Goal: Task Accomplishment & Management: Complete application form

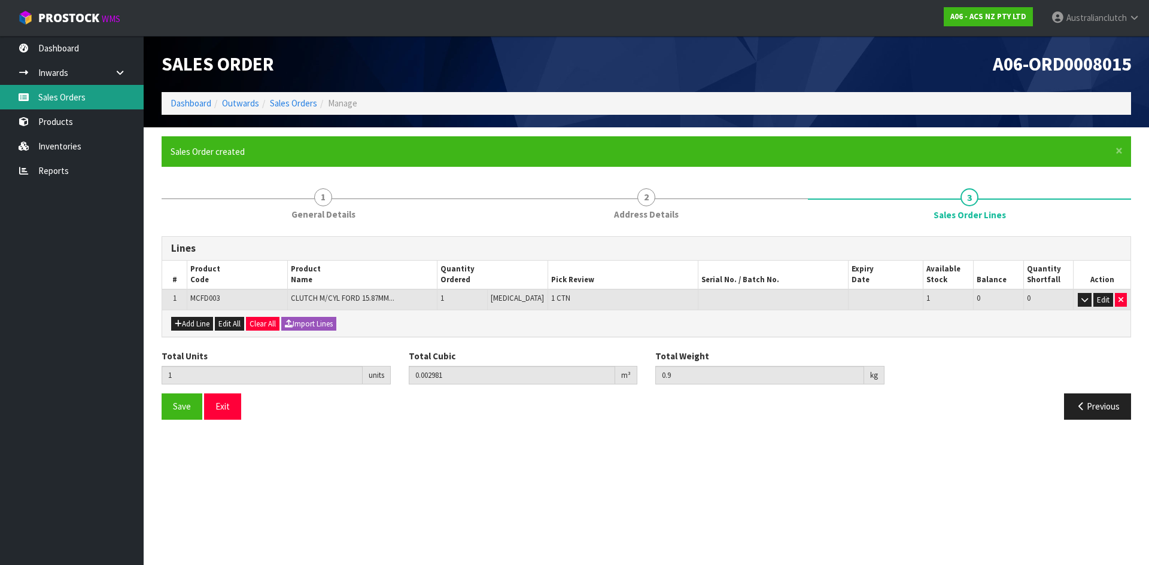
click at [112, 90] on link "Sales Orders" at bounding box center [72, 97] width 144 height 25
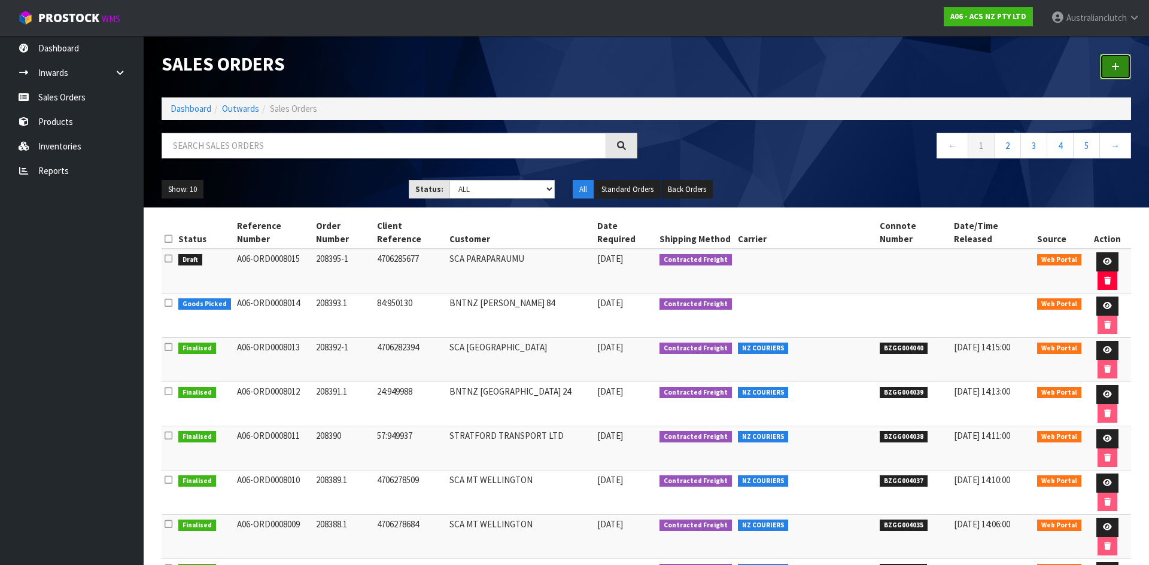
click at [1122, 64] on link at bounding box center [1115, 67] width 31 height 26
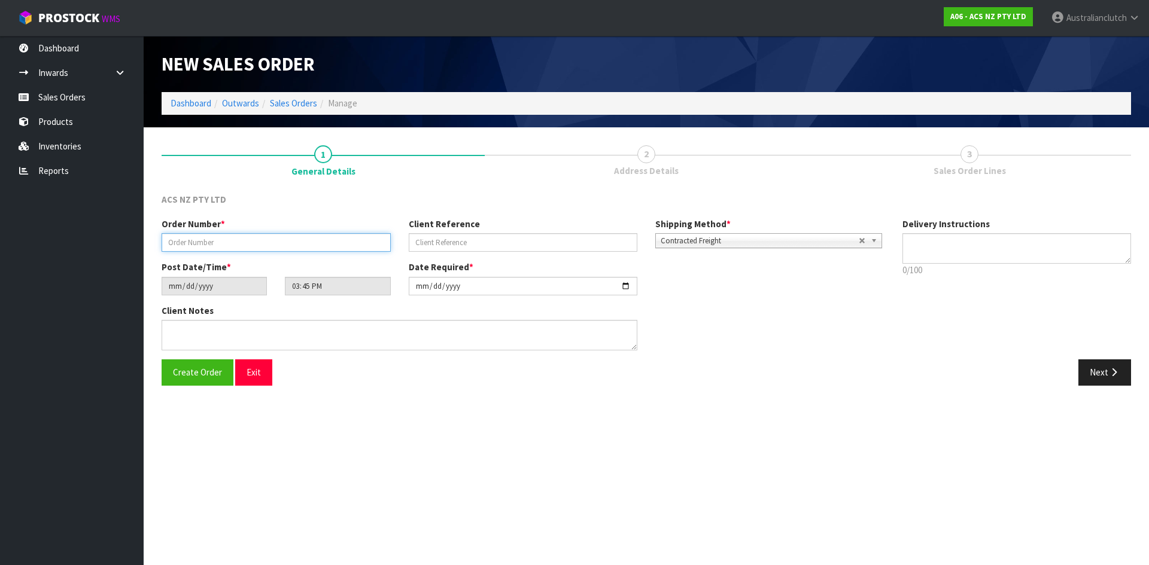
click at [228, 245] on input "text" at bounding box center [276, 242] width 229 height 19
type input "208397.1"
click at [425, 243] on input "text" at bounding box center [523, 242] width 229 height 19
type input "4706285728"
click at [942, 238] on textarea at bounding box center [1016, 248] width 229 height 31
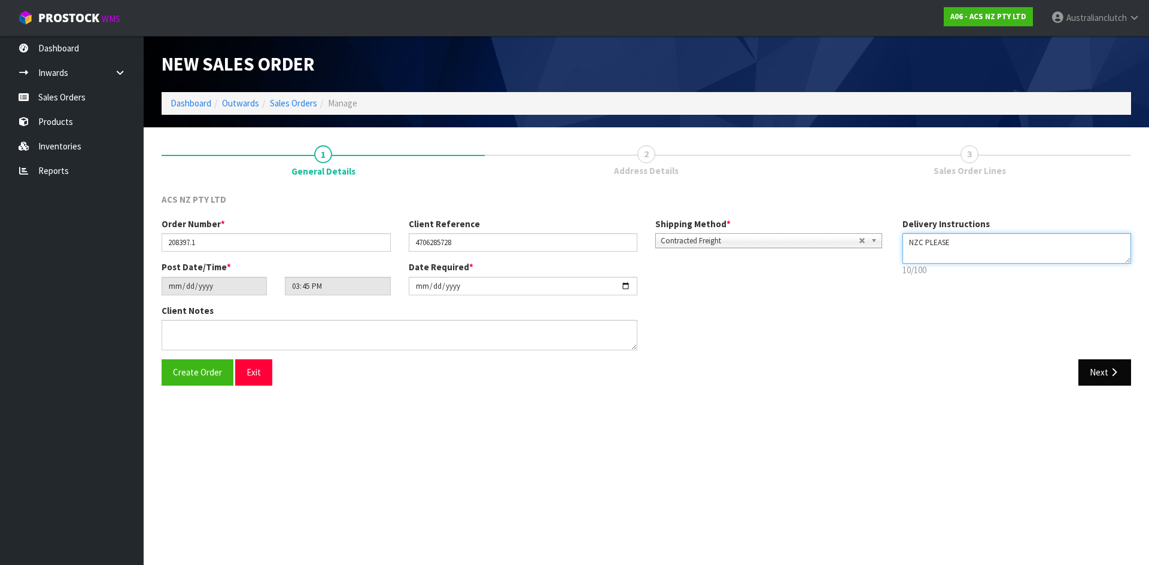
type textarea "NZC PLEASE"
click at [1107, 369] on button "Next" at bounding box center [1104, 373] width 53 height 26
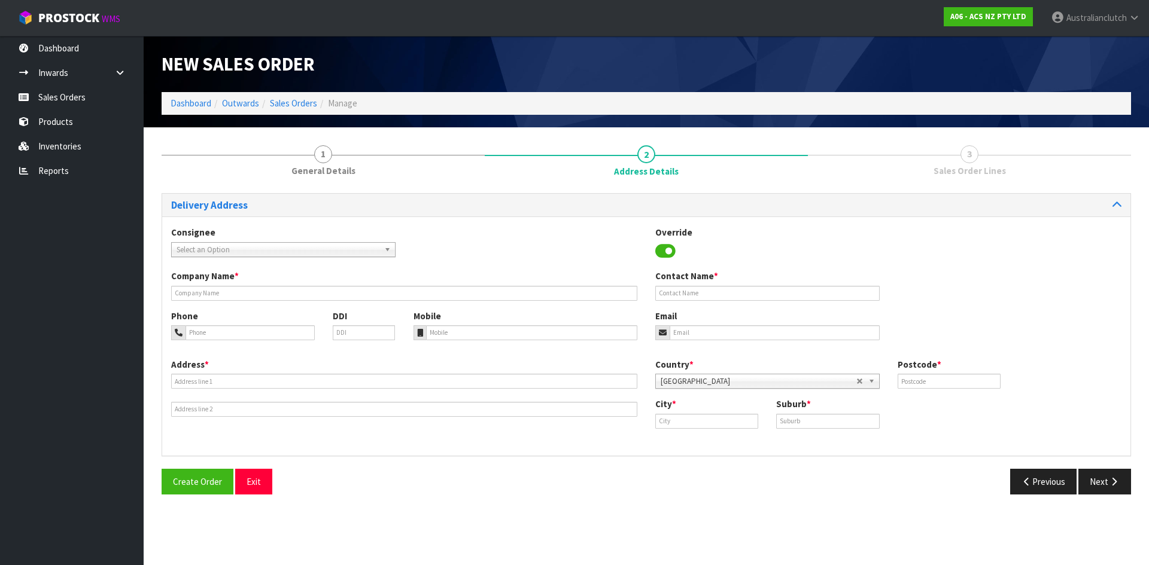
click at [262, 247] on span "Select an Option" at bounding box center [277, 250] width 203 height 14
type input "7004"
click at [278, 281] on li "7004 - SCA MT WELLINGTON" at bounding box center [283, 283] width 218 height 15
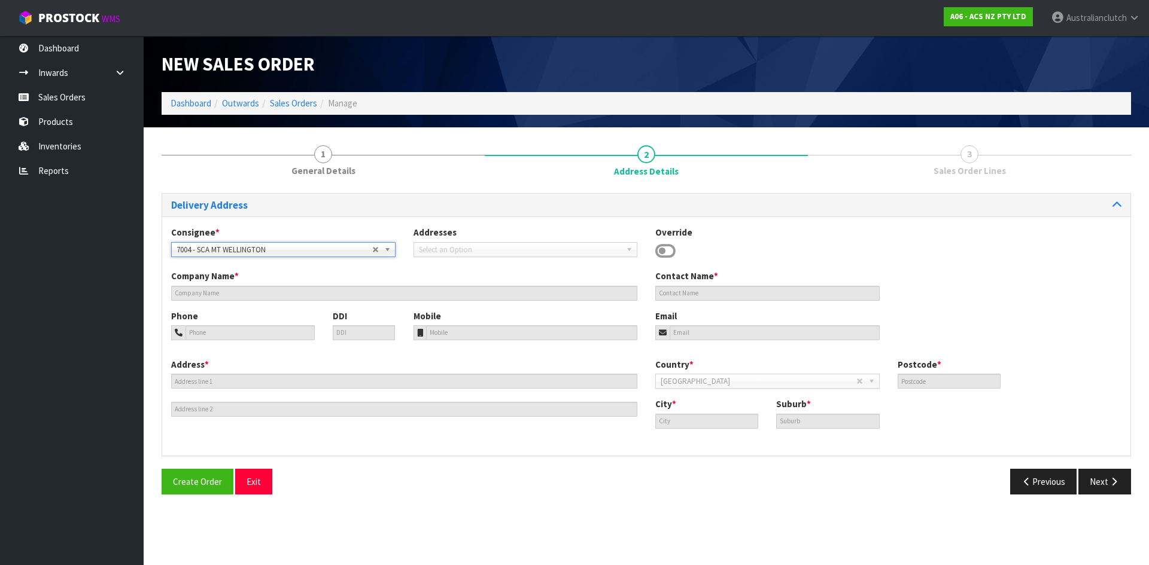
type input "SCA MT WELLINGTON"
type input "09 5746435"
type input "[EMAIL_ADDRESS][DOMAIN_NAME]"
type input "43 MT [GEOGRAPHIC_DATA]"
type input "1060"
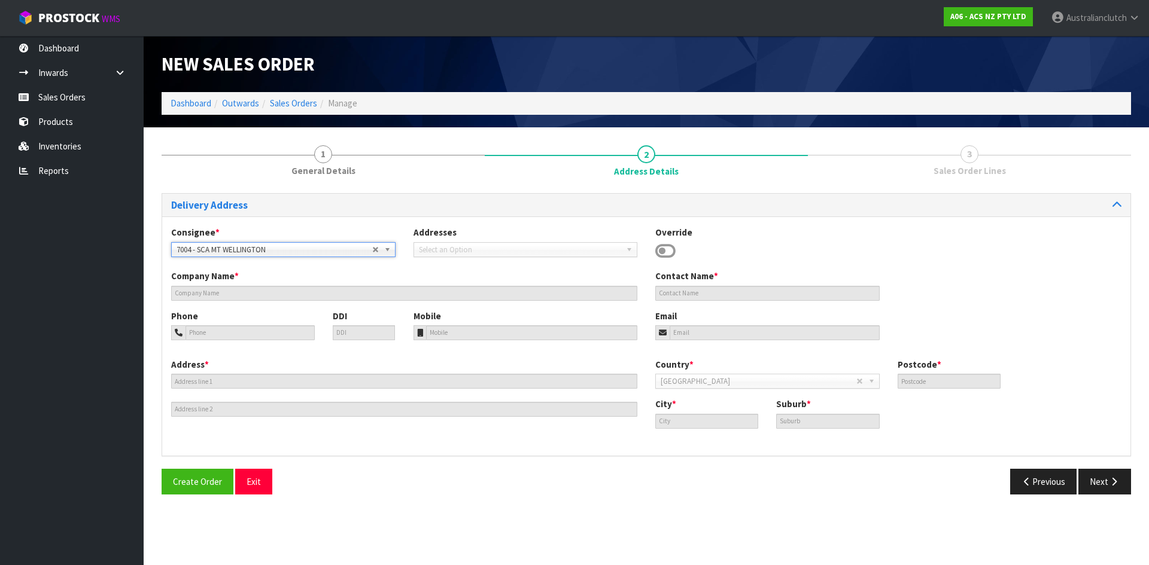
type input "[GEOGRAPHIC_DATA]"
click at [1085, 479] on button "Next" at bounding box center [1104, 482] width 53 height 26
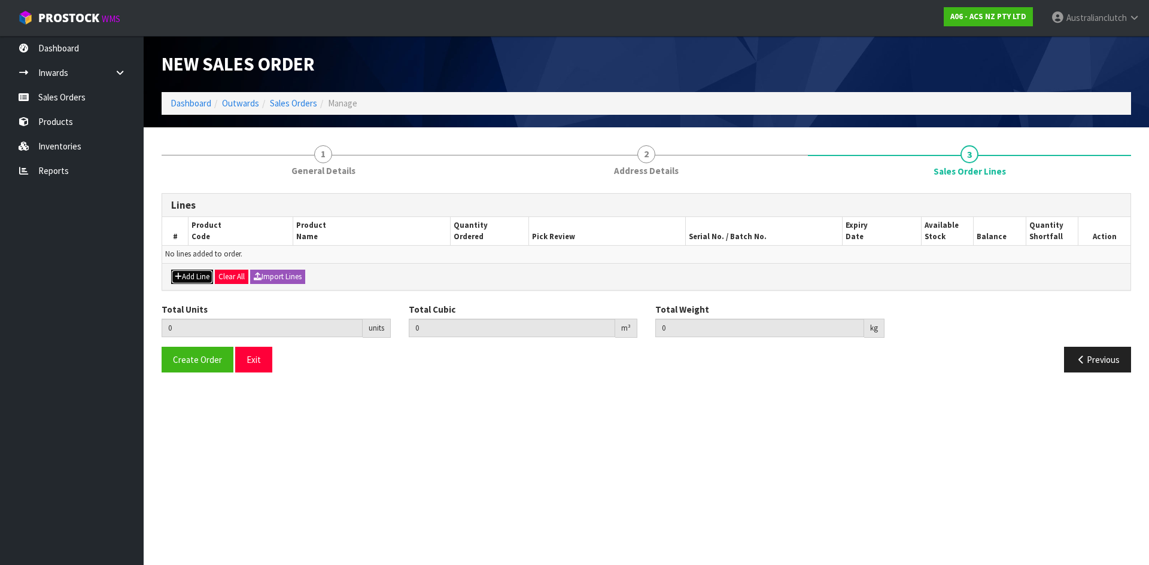
click at [184, 280] on button "Add Line" at bounding box center [192, 277] width 42 height 14
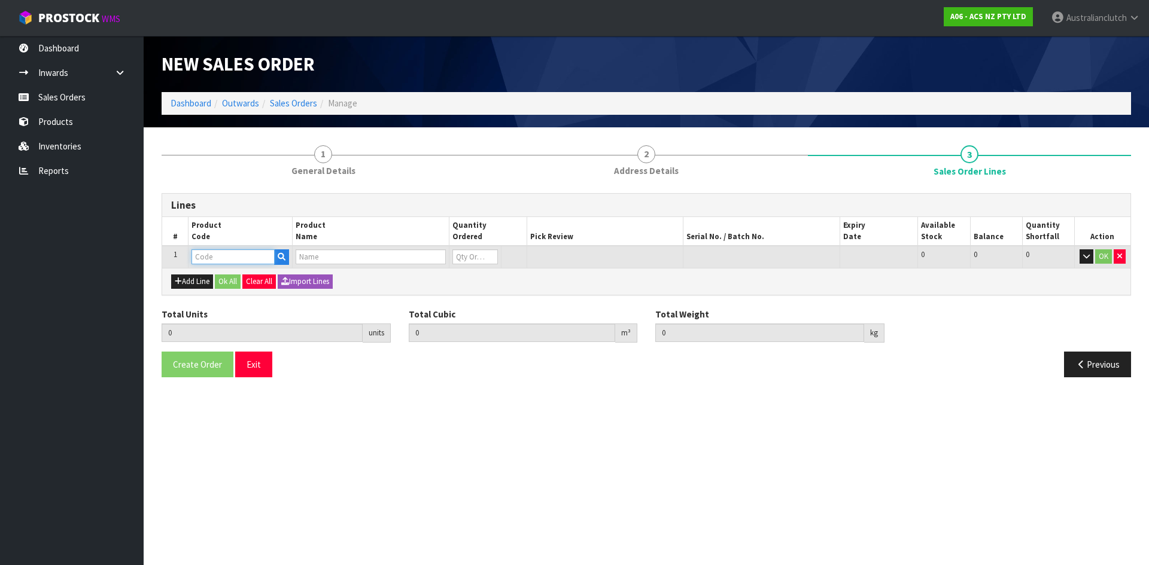
click at [206, 256] on input "text" at bounding box center [232, 256] width 83 height 15
type input "SCTY001"
type input "0.000000"
type input "0.000"
type input "CLUTCH S/CYL TOYOTA 20.64MM (13/16")"
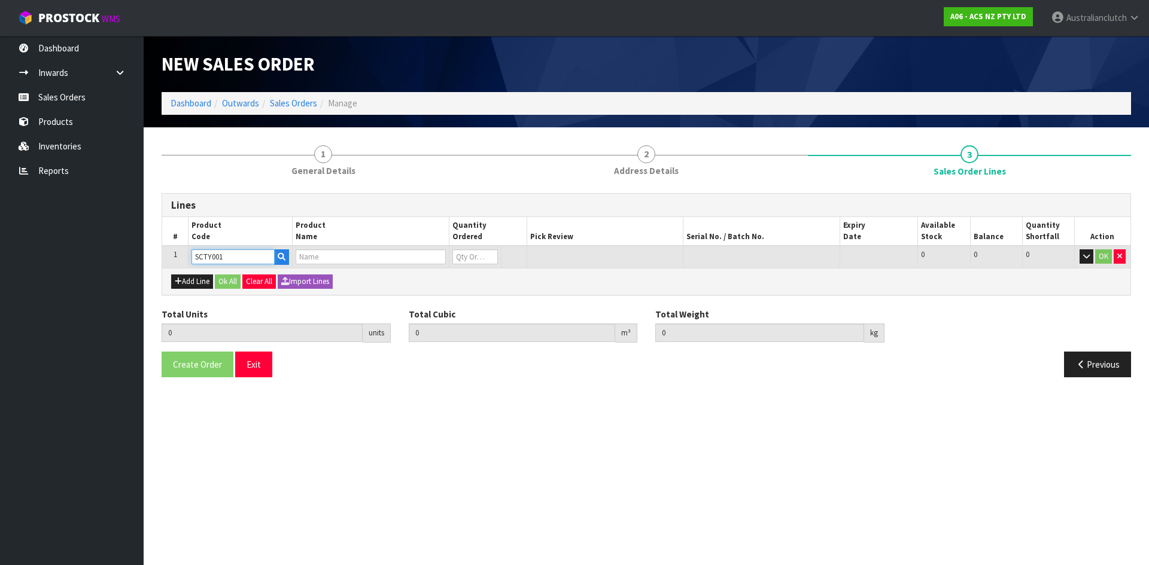
type input "0"
type input "SCTY001"
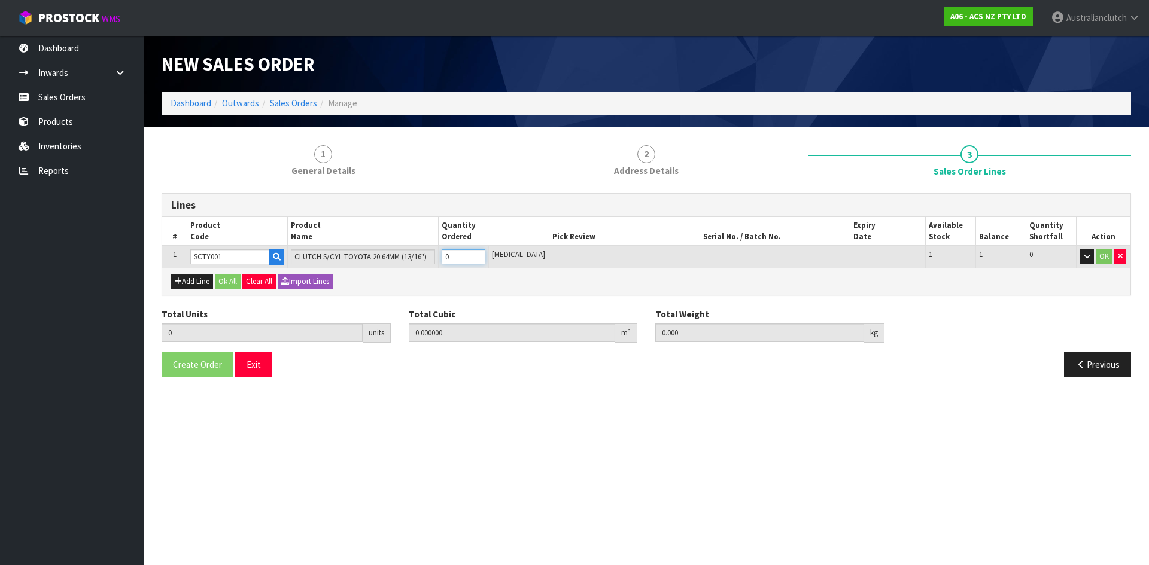
click at [485, 255] on input "0" at bounding box center [464, 256] width 44 height 15
type input "1"
type input "0.000436"
type input "0.35"
type input "1"
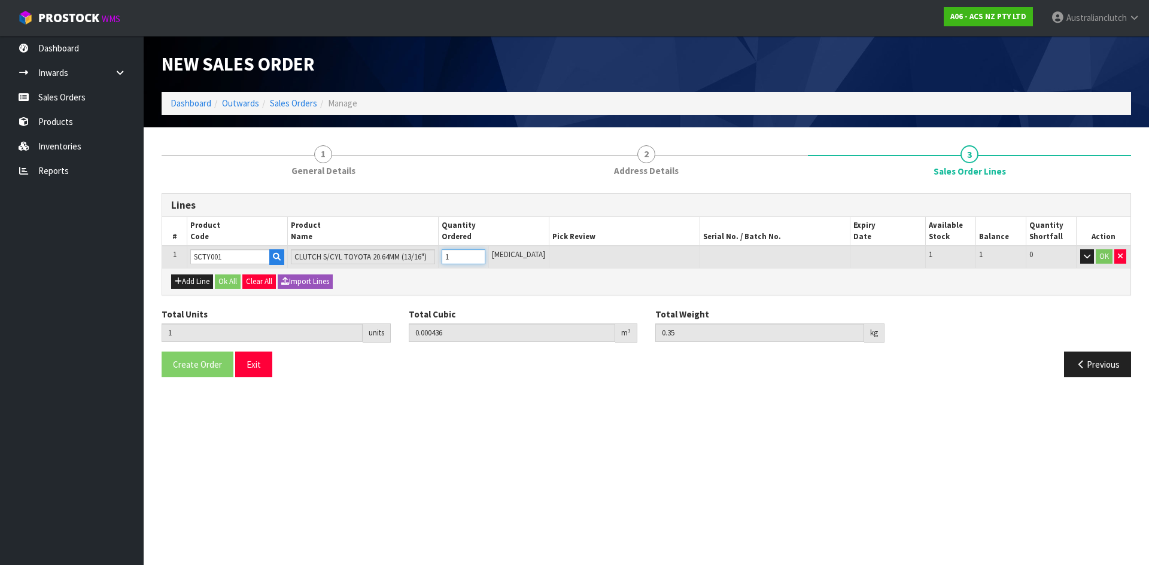
click at [485, 255] on input "1" at bounding box center [464, 256] width 44 height 15
click at [1096, 258] on button "OK" at bounding box center [1103, 256] width 17 height 14
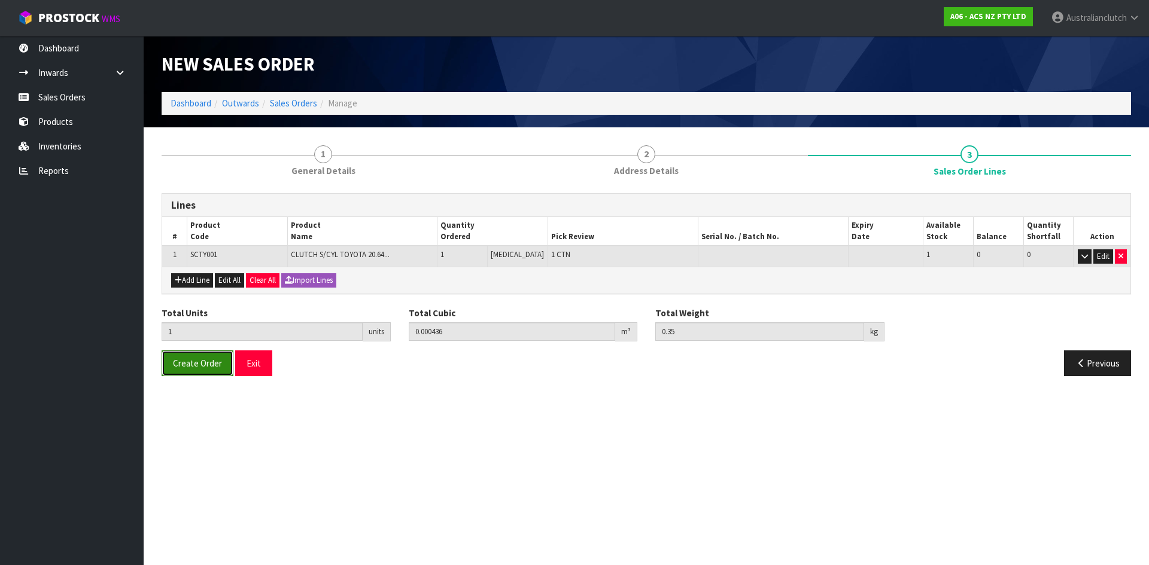
click at [199, 373] on button "Create Order" at bounding box center [198, 364] width 72 height 26
